Goal: Task Accomplishment & Management: Manage account settings

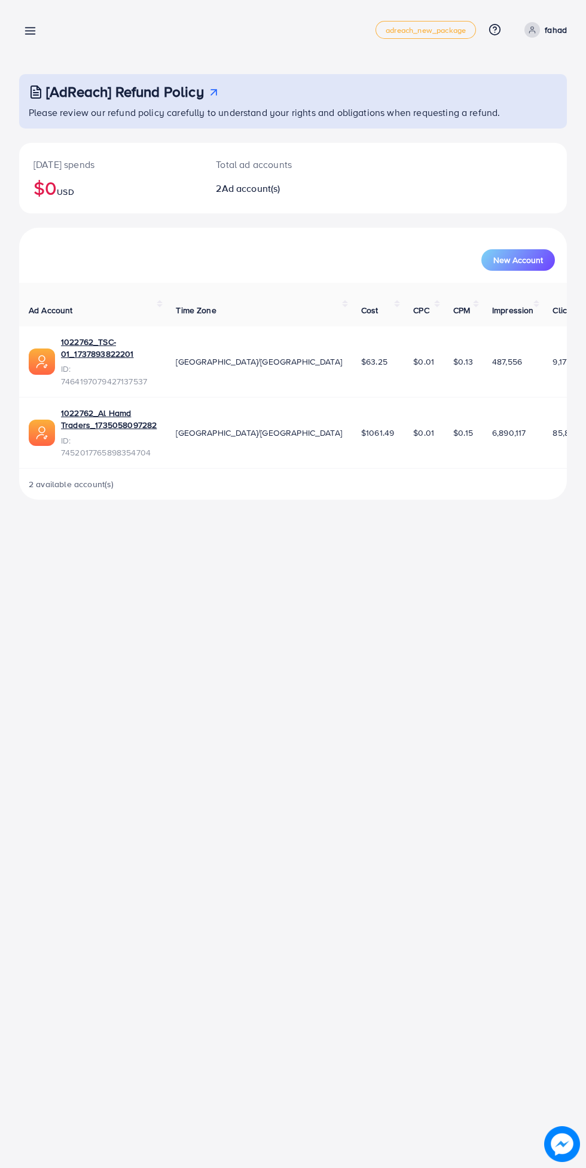
click at [31, 34] on line at bounding box center [31, 34] width 10 height 0
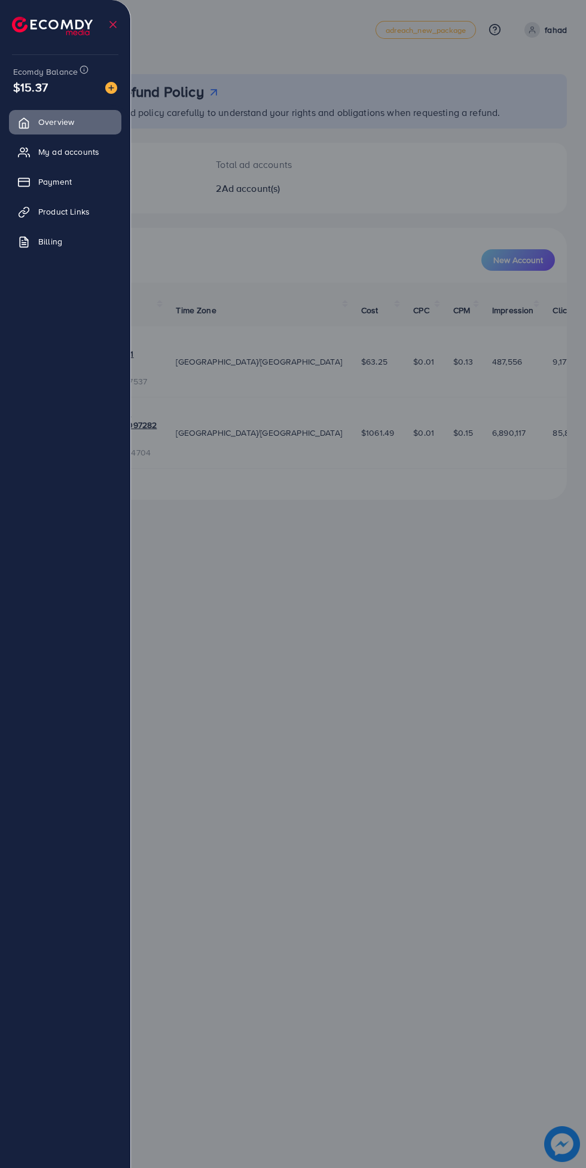
click at [88, 160] on link "My ad accounts" at bounding box center [65, 152] width 112 height 24
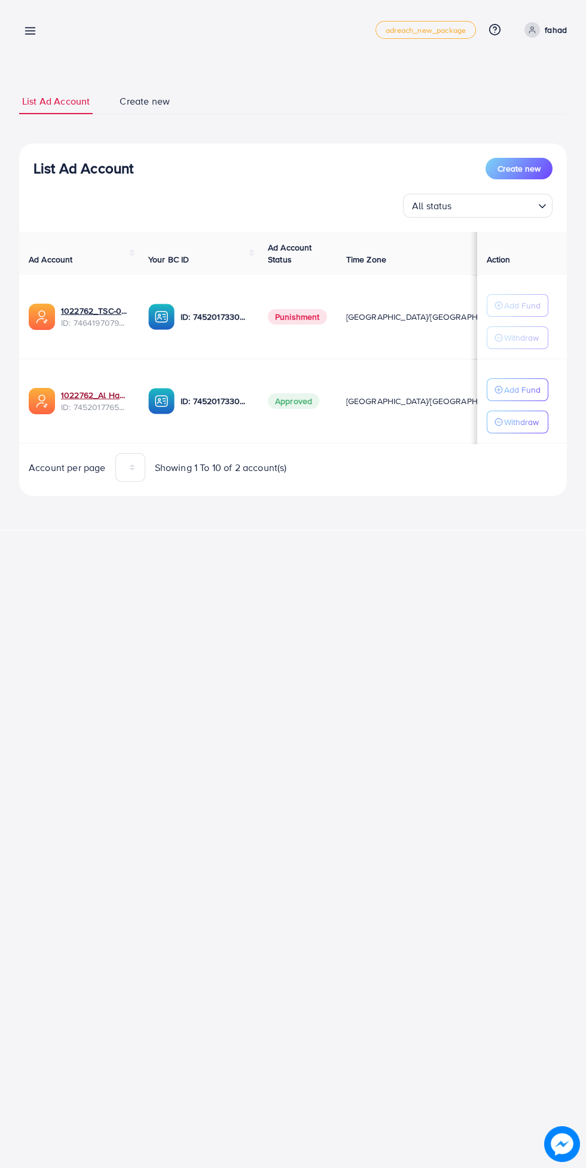
click at [105, 395] on link "1022762_Al Hamd Traders_1735058097282" at bounding box center [95, 395] width 68 height 12
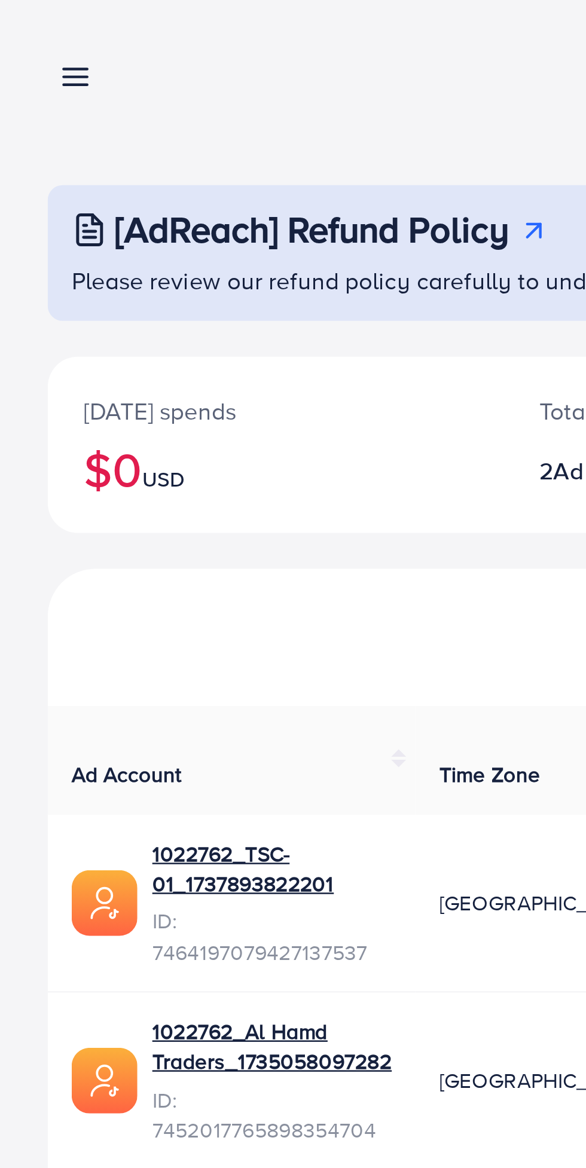
click at [32, 34] on line at bounding box center [31, 34] width 10 height 0
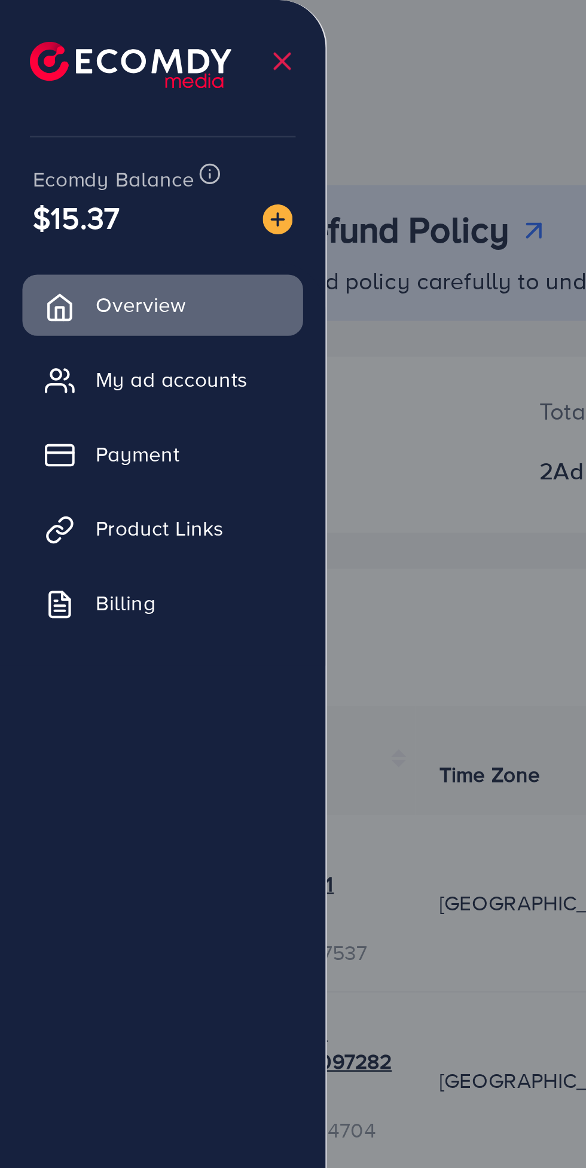
click at [88, 149] on span "My ad accounts" at bounding box center [68, 152] width 61 height 12
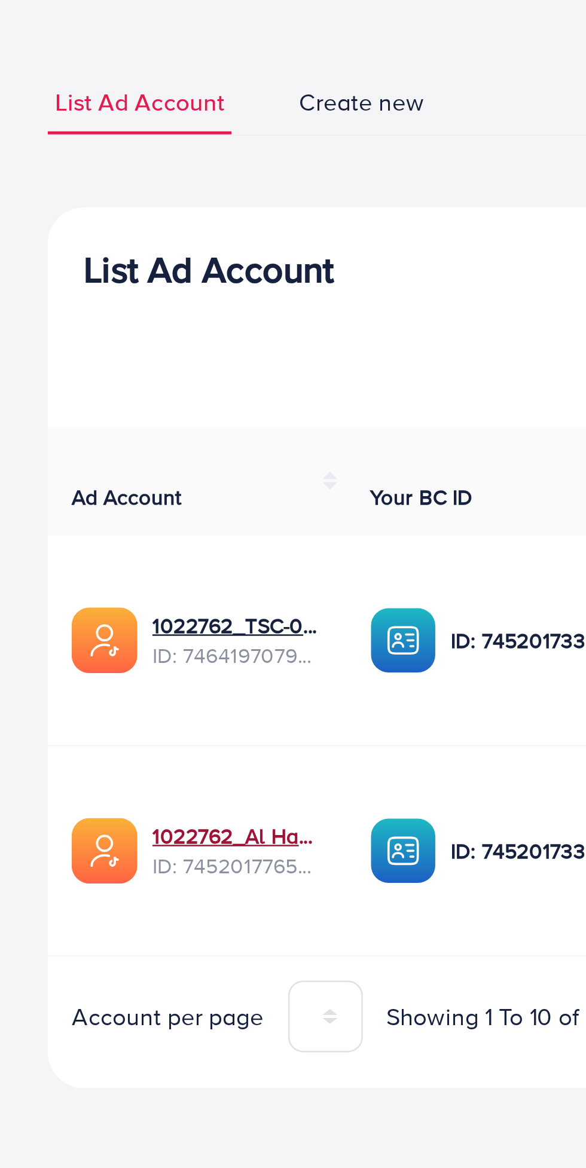
click at [92, 396] on link "1022762_Al Hamd Traders_1735058097282" at bounding box center [95, 395] width 68 height 12
